Goal: Communication & Community: Connect with others

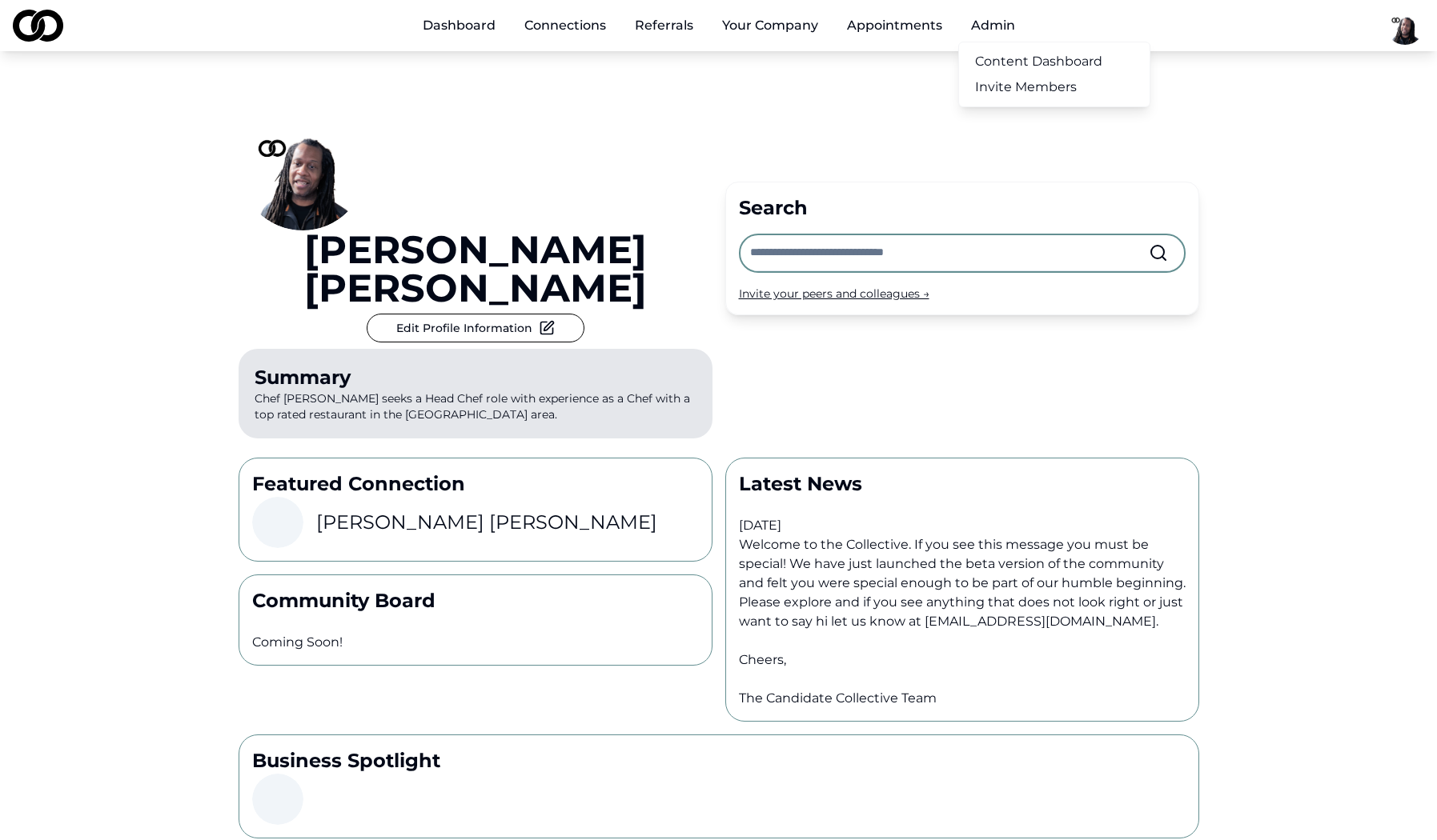
click at [990, 30] on button "Admin" at bounding box center [993, 26] width 70 height 32
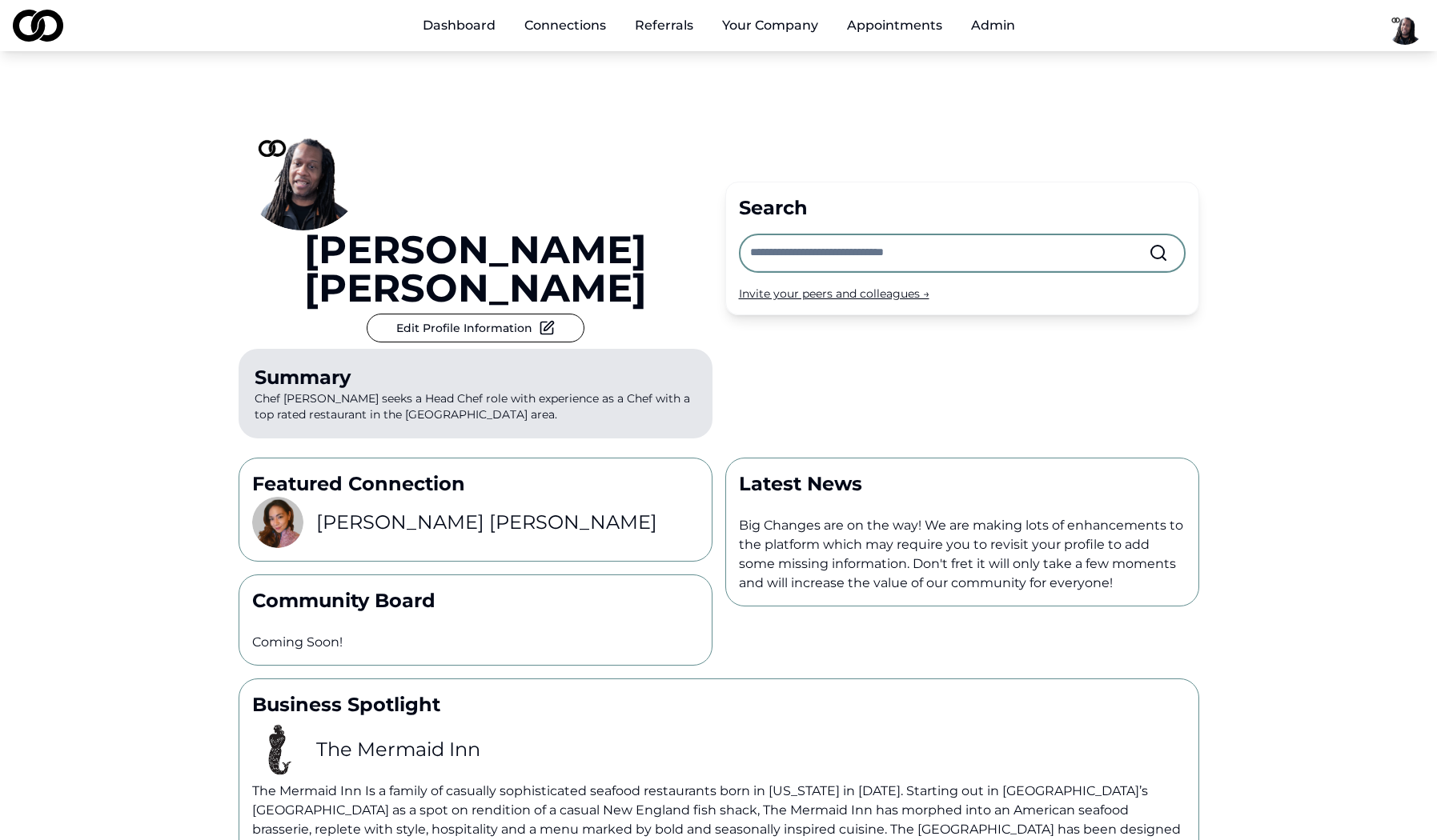
click at [990, 30] on button "Admin" at bounding box center [993, 26] width 70 height 32
click at [82, 147] on div "Basim Newby Edit Profile Information Summary Chef Basim Newby seeks a Head Chef…" at bounding box center [718, 461] width 1437 height 821
